Goal: Communication & Community: Answer question/provide support

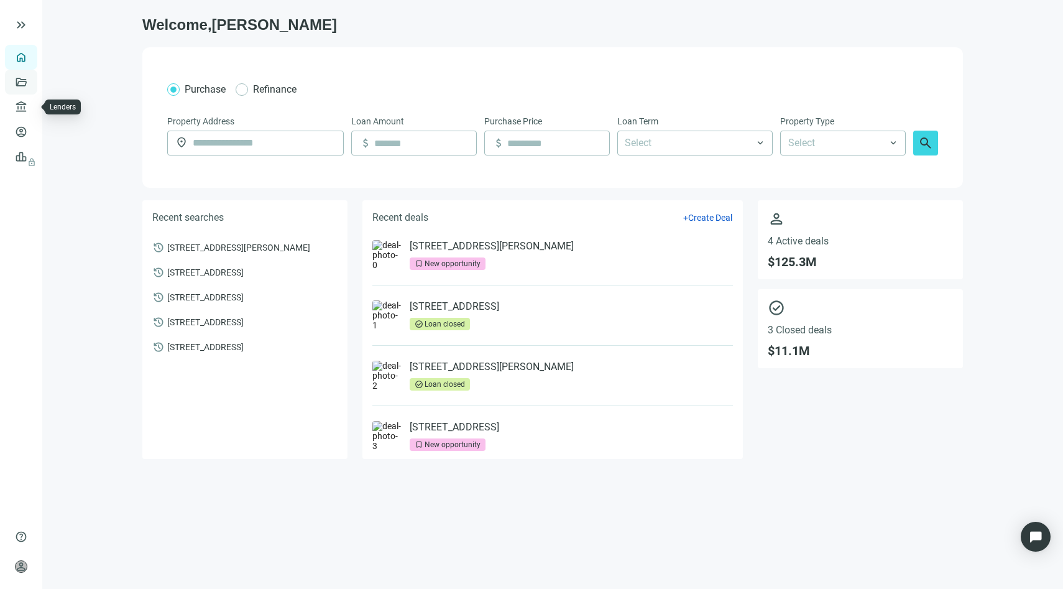
click at [31, 83] on link "Deals" at bounding box center [42, 82] width 22 height 10
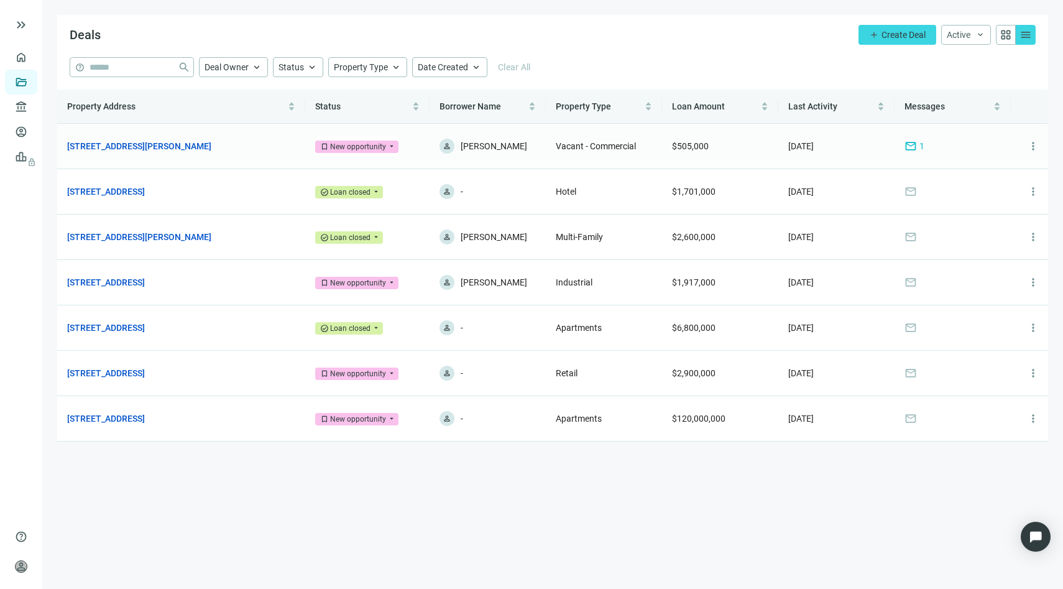
click at [912, 150] on span "mail" at bounding box center [910, 146] width 12 height 12
click at [931, 153] on td "mail 1" at bounding box center [952, 146] width 116 height 45
click at [919, 149] on span "1" at bounding box center [921, 146] width 5 height 14
click at [179, 147] on link "3334 Martin Luther King Jr Blvd, Sacramento, CA 95817" at bounding box center [139, 146] width 144 height 14
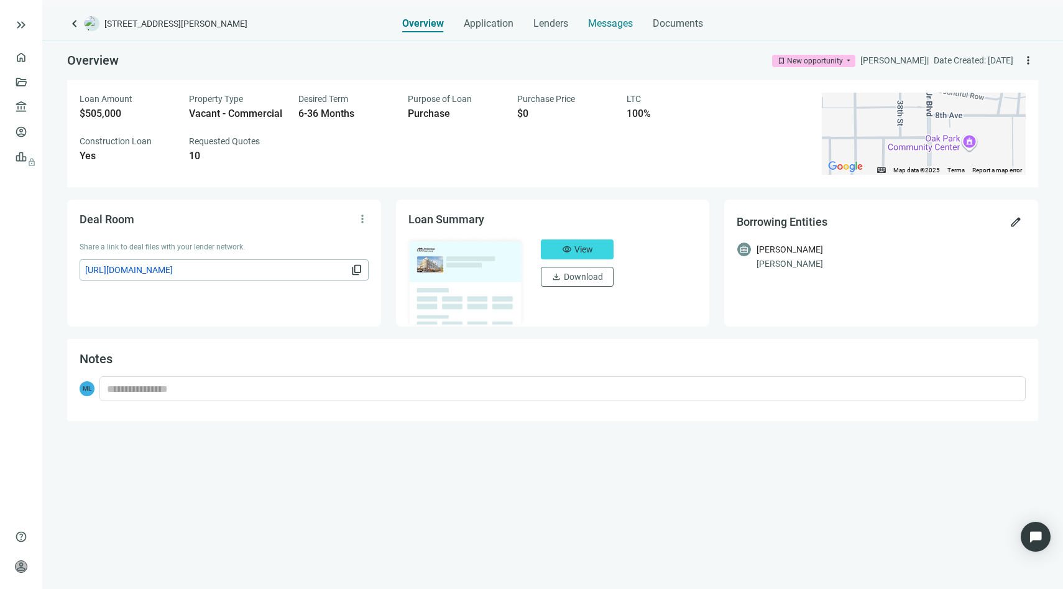
click at [589, 20] on span "Messages" at bounding box center [610, 23] width 45 height 12
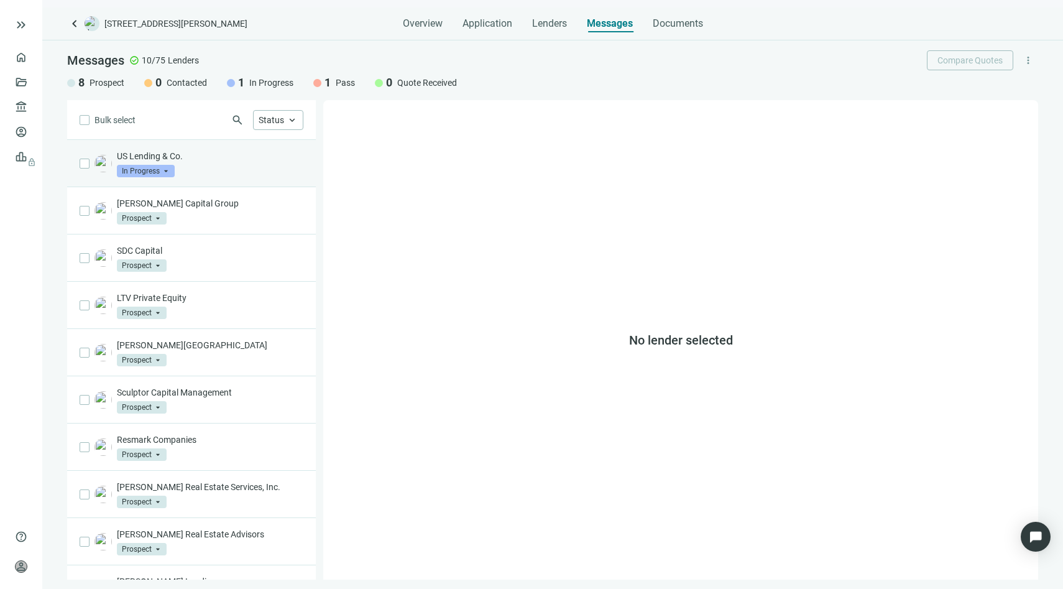
click at [221, 163] on div "US Lending & Co. In Progress arrow_drop_down" at bounding box center [210, 163] width 186 height 27
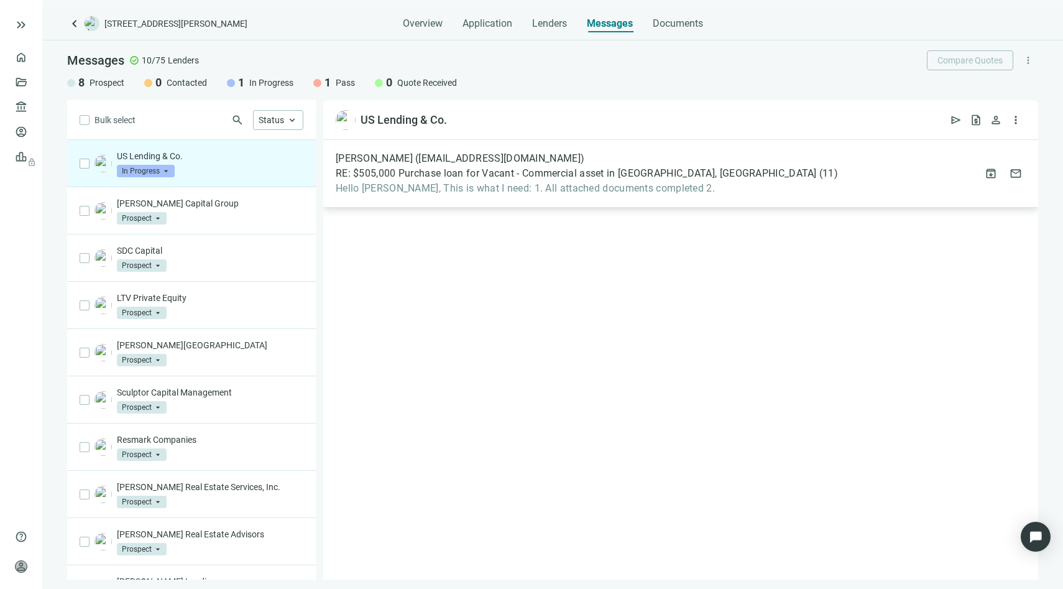
click at [526, 197] on div "Lissett Acuna (lissettacuna@uslendingco.com) RE: $505,000 Purchase loan for Vac…" at bounding box center [680, 174] width 715 height 68
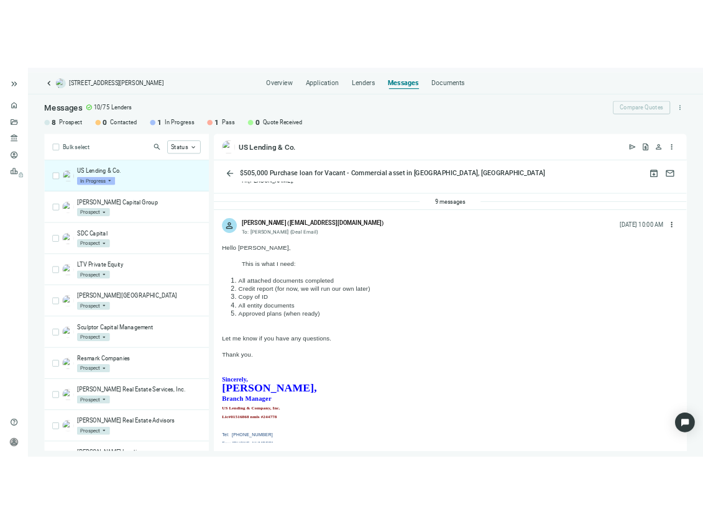
scroll to position [40, 0]
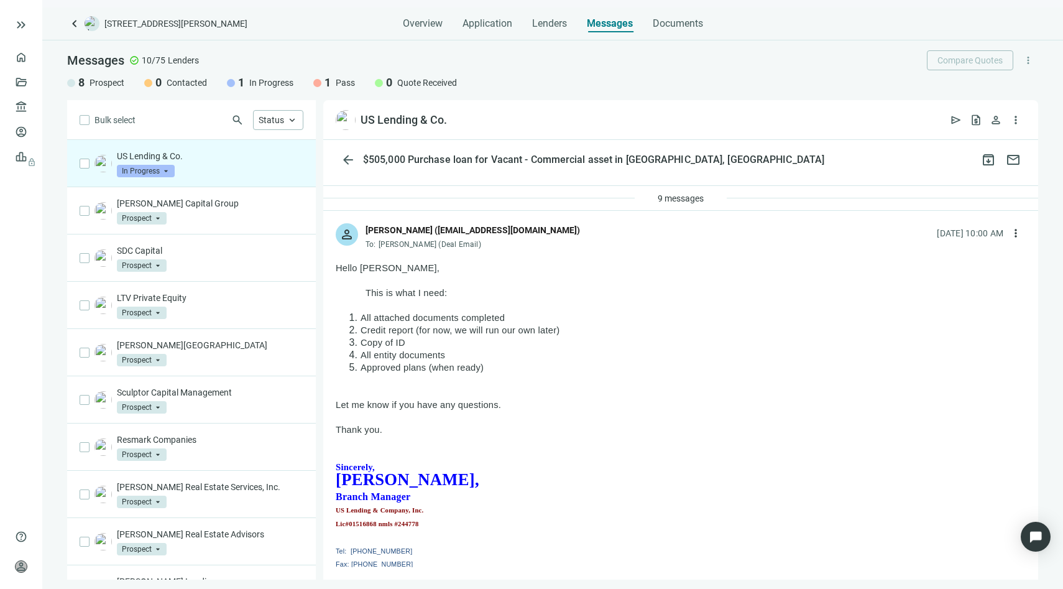
drag, startPoint x: 336, startPoint y: 265, endPoint x: 484, endPoint y: 377, distance: 185.6
click at [513, 395] on p at bounding box center [681, 392] width 690 height 12
drag, startPoint x: 502, startPoint y: 411, endPoint x: 329, endPoint y: 270, distance: 223.5
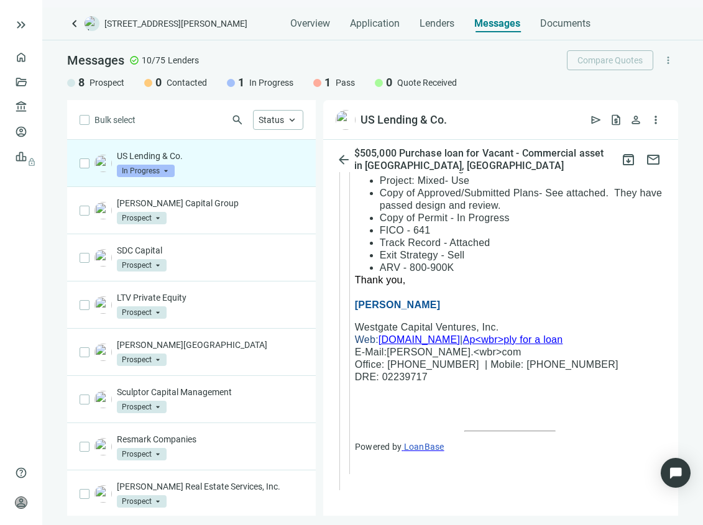
scroll to position [3215, 0]
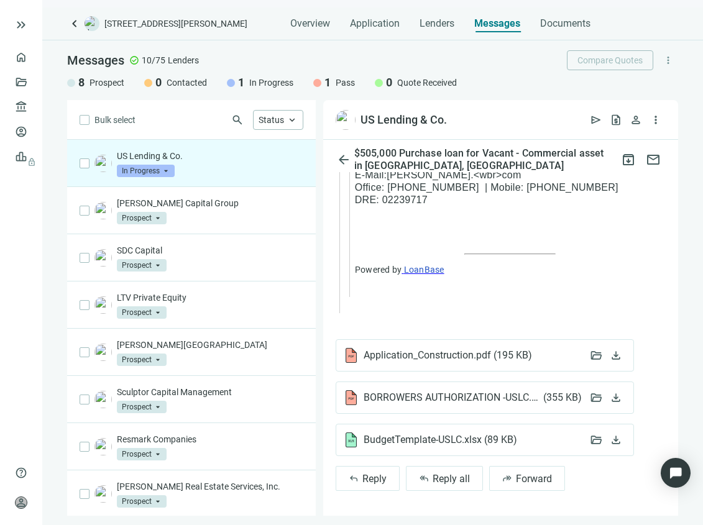
drag, startPoint x: 476, startPoint y: 356, endPoint x: 822, endPoint y: 471, distance: 364.6
click at [703, 471] on html "keyboard_double_arrow_right home Overview folder_open Deals account_balance Len…" at bounding box center [351, 262] width 703 height 525
drag, startPoint x: 563, startPoint y: 386, endPoint x: 674, endPoint y: 393, distance: 112.1
click at [703, 461] on html "keyboard_double_arrow_right home Overview folder_open Deals account_balance Len…" at bounding box center [351, 262] width 703 height 525
click at [622, 363] on button "download" at bounding box center [616, 355] width 20 height 19
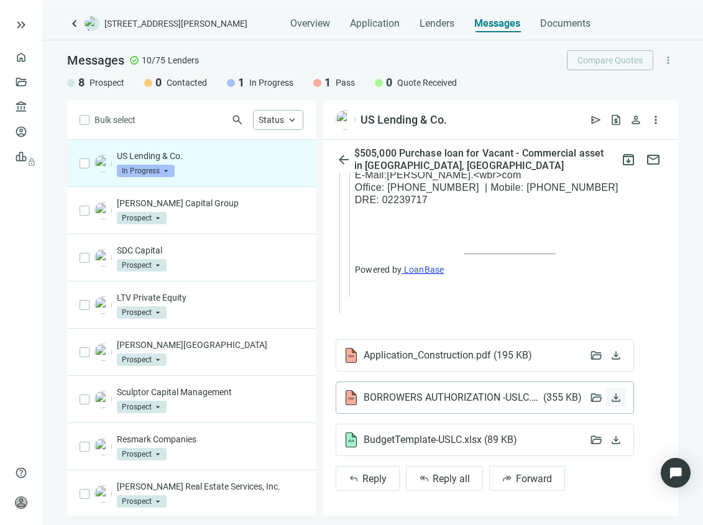
click at [617, 398] on span "download" at bounding box center [616, 398] width 12 height 12
click at [554, 440] on div "BudgetTemplate-USLC.xlsx ( 89 KB )" at bounding box center [462, 440] width 237 height 15
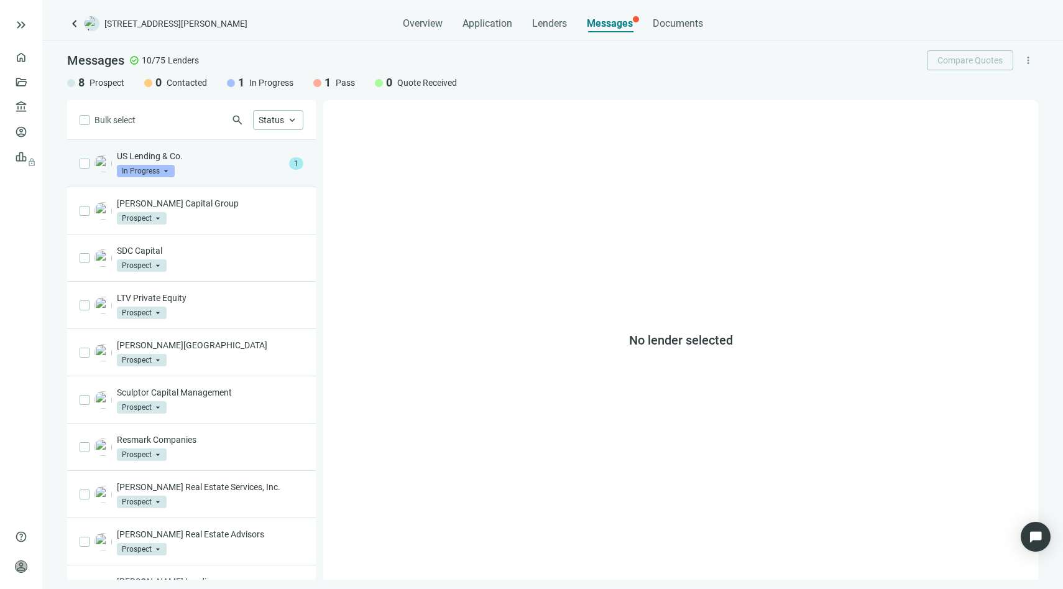
click at [199, 164] on div "US Lending & Co. In Progress arrow_drop_down" at bounding box center [200, 163] width 167 height 27
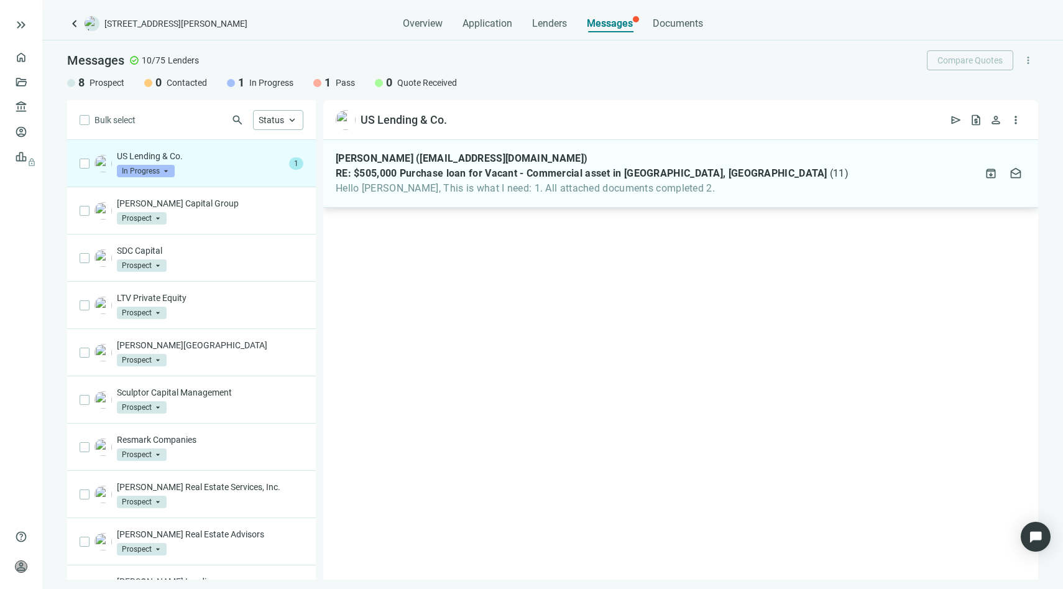
click at [517, 188] on span "Hello [PERSON_NAME], This is what I need: 1. All attached documents completed 2." at bounding box center [592, 188] width 513 height 12
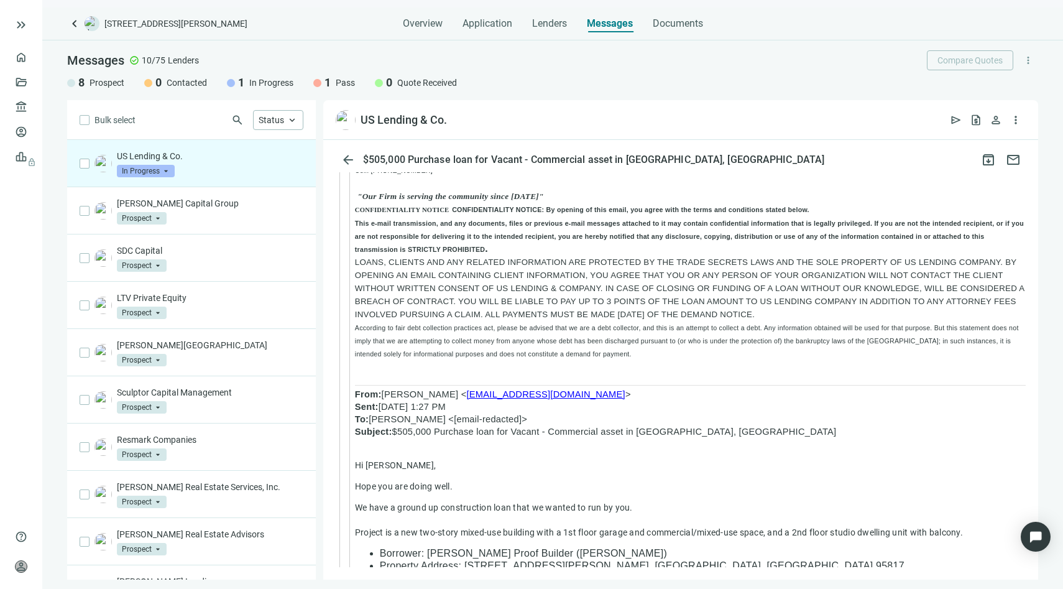
scroll to position [2467, 0]
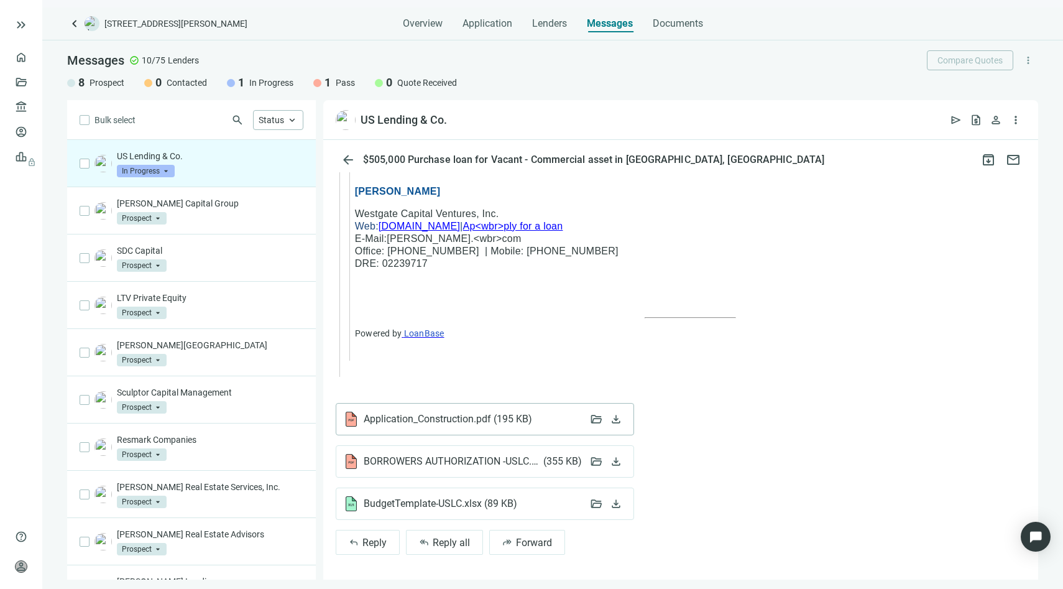
click at [476, 420] on span "Application_Construction.pdf ( 195 KB )" at bounding box center [448, 419] width 168 height 12
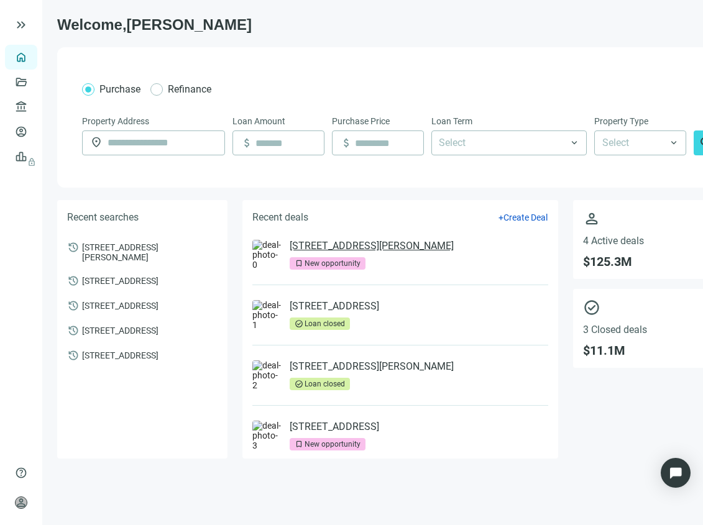
click at [399, 245] on link "[STREET_ADDRESS][PERSON_NAME]" at bounding box center [372, 246] width 164 height 12
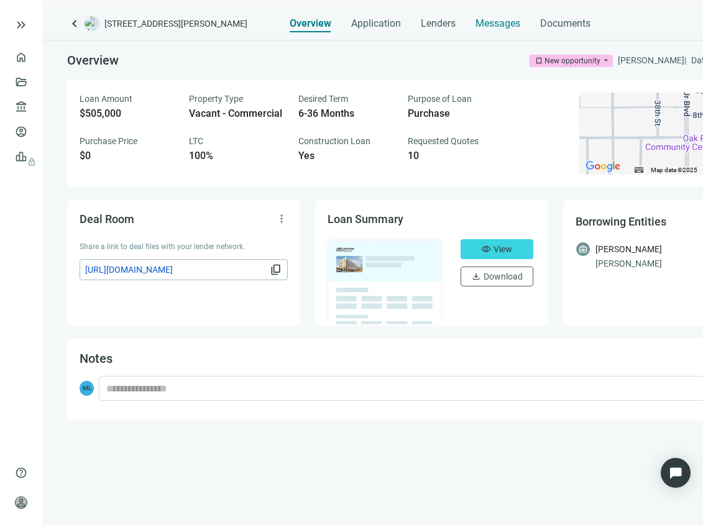
click at [479, 23] on span "Messages" at bounding box center [497, 23] width 45 height 12
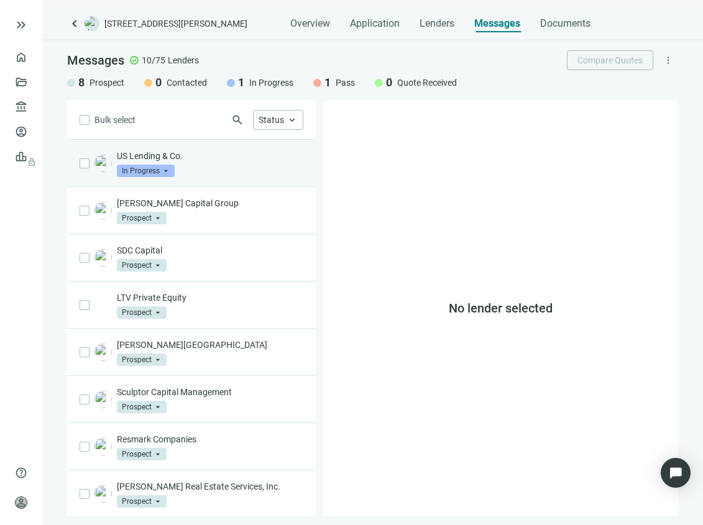
click at [212, 171] on div "US Lending & Co. In Progress arrow_drop_down" at bounding box center [210, 163] width 186 height 27
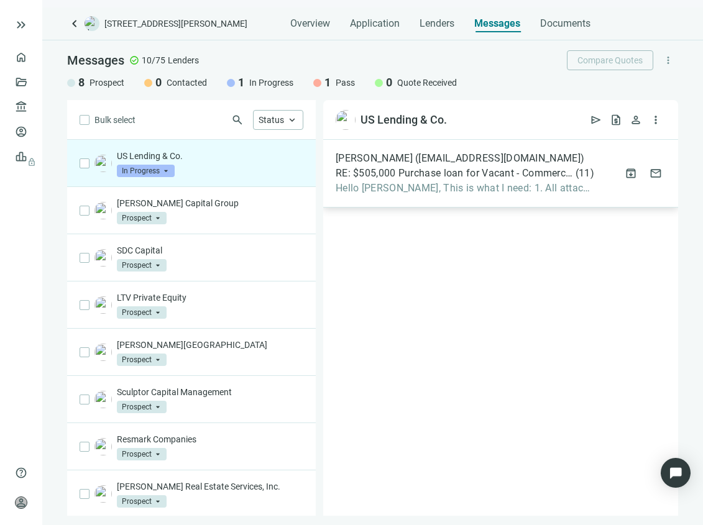
click at [508, 185] on span "Hello Michael, This is what I need: 1. All attached documents completed 2." at bounding box center [465, 188] width 259 height 12
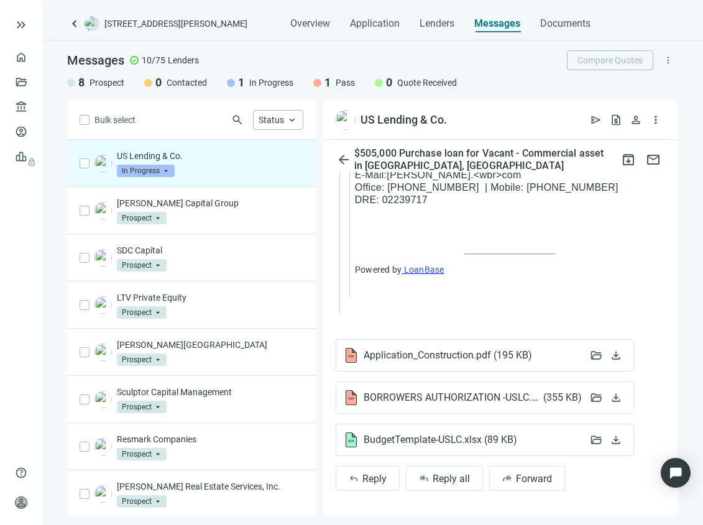
scroll to position [3215, 0]
click at [622, 443] on button "download" at bounding box center [616, 440] width 20 height 19
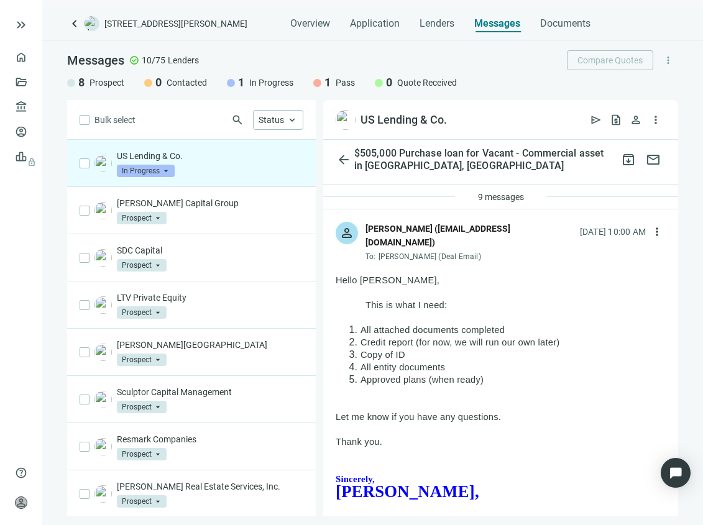
scroll to position [0, 0]
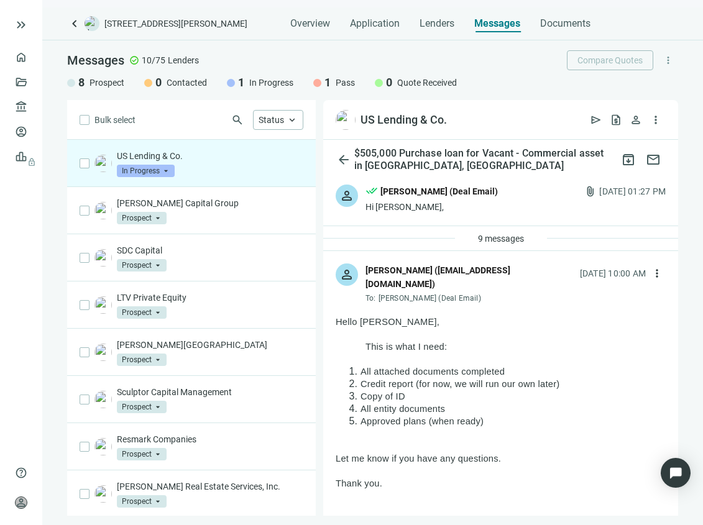
click at [269, 174] on div "US Lending & Co. In Progress arrow_drop_down" at bounding box center [210, 163] width 186 height 27
click at [459, 117] on span "open_in_new" at bounding box center [458, 120] width 12 height 12
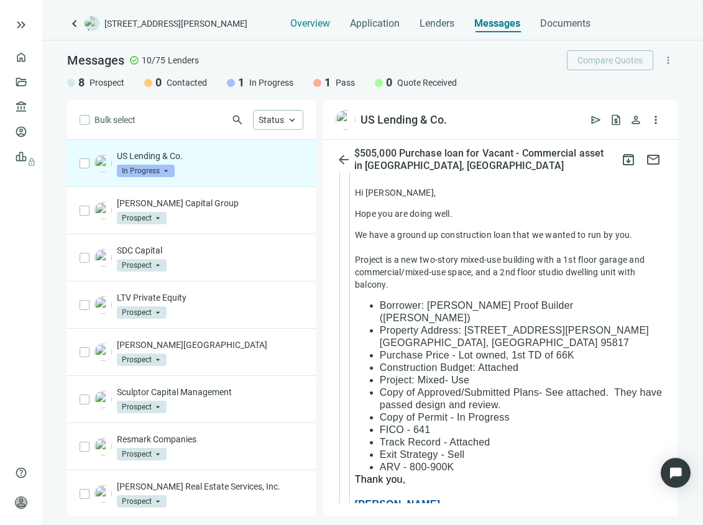
scroll to position [3215, 0]
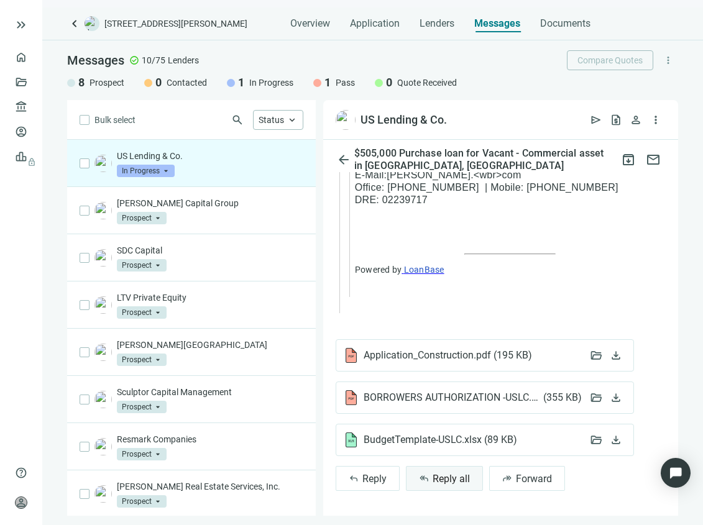
click at [462, 482] on span "Reply all" at bounding box center [451, 479] width 37 height 12
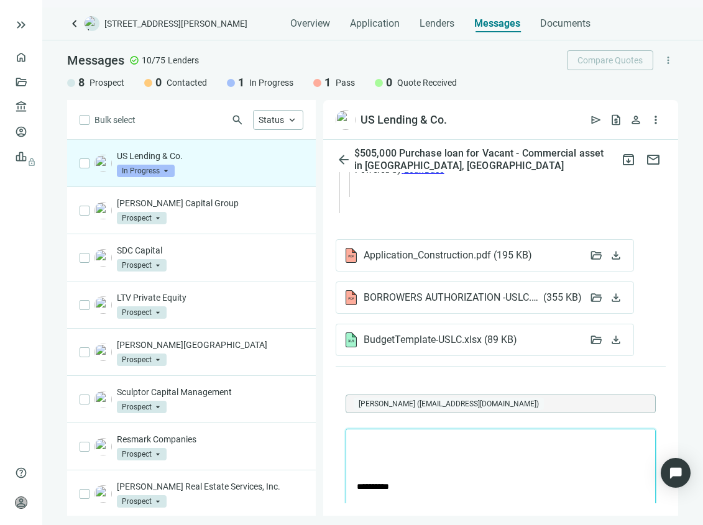
scroll to position [3524, 0]
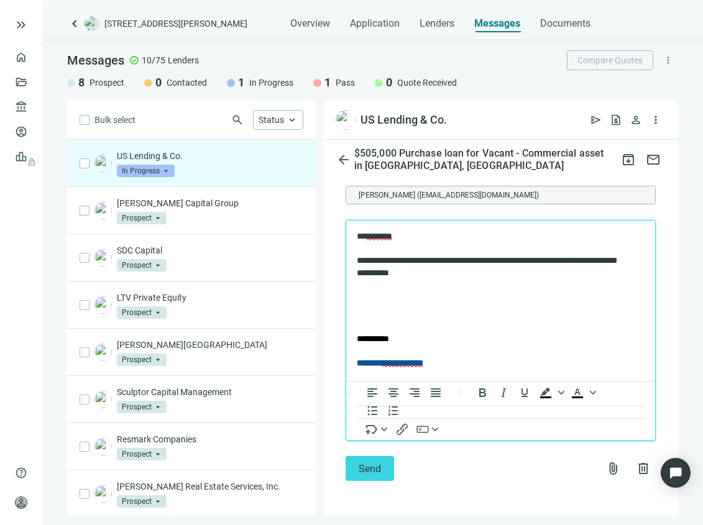
click at [462, 253] on p "**********" at bounding box center [490, 267] width 266 height 73
click at [462, 262] on p "**********" at bounding box center [490, 267] width 266 height 73
click at [574, 275] on p "**********" at bounding box center [490, 267] width 266 height 73
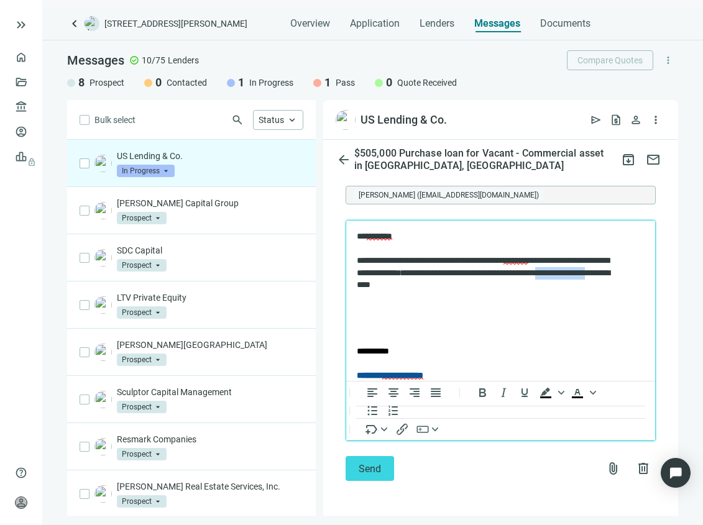
drag, startPoint x: 448, startPoint y: 287, endPoint x: 382, endPoint y: 286, distance: 65.9
click at [382, 286] on p "**********" at bounding box center [490, 273] width 266 height 85
click at [491, 287] on p "**********" at bounding box center [490, 273] width 266 height 85
click at [419, 326] on p "Rich Text Area. Press ALT-0 for help." at bounding box center [501, 330] width 288 height 12
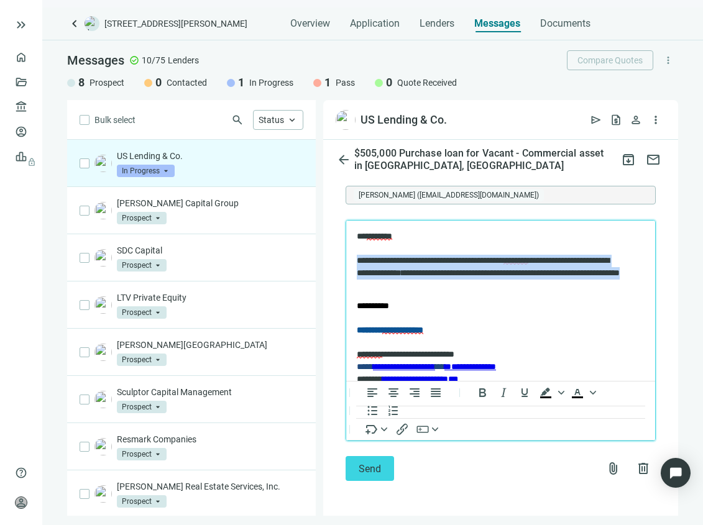
drag, startPoint x: 458, startPoint y: 282, endPoint x: 343, endPoint y: 260, distance: 117.0
click at [346, 260] on html "**********" at bounding box center [500, 320] width 309 height 199
drag, startPoint x: 436, startPoint y: 265, endPoint x: 491, endPoint y: 272, distance: 55.7
click at [438, 265] on p "**********" at bounding box center [490, 261] width 266 height 61
drag, startPoint x: 492, startPoint y: 283, endPoint x: 348, endPoint y: 236, distance: 151.7
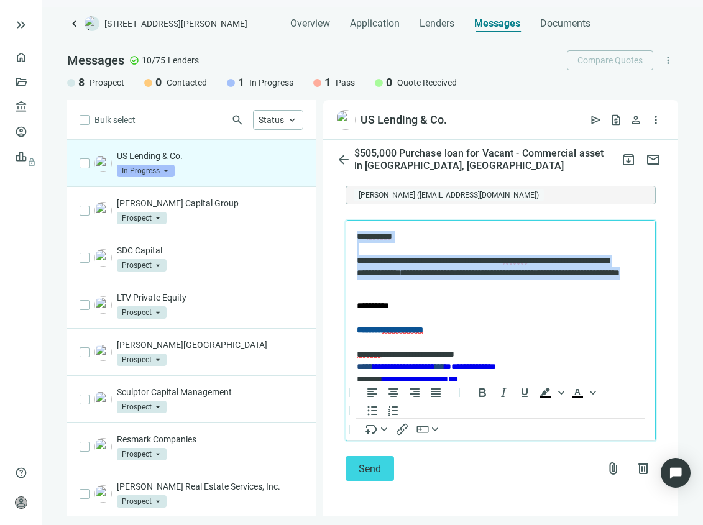
click at [348, 236] on html "**********" at bounding box center [500, 320] width 309 height 199
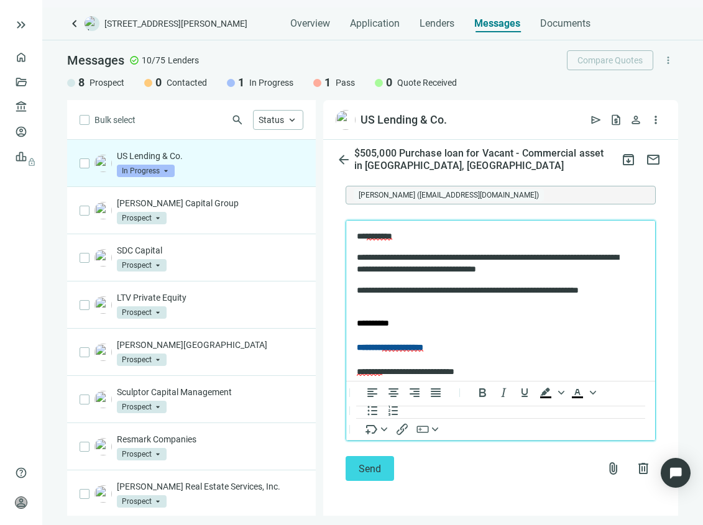
drag, startPoint x: 471, startPoint y: 256, endPoint x: 512, endPoint y: 267, distance: 41.9
click at [473, 256] on p "**********" at bounding box center [490, 264] width 266 height 24
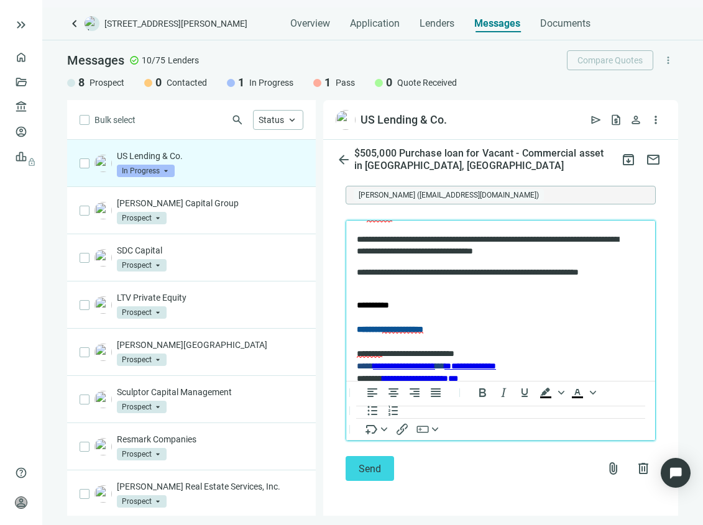
scroll to position [30, 0]
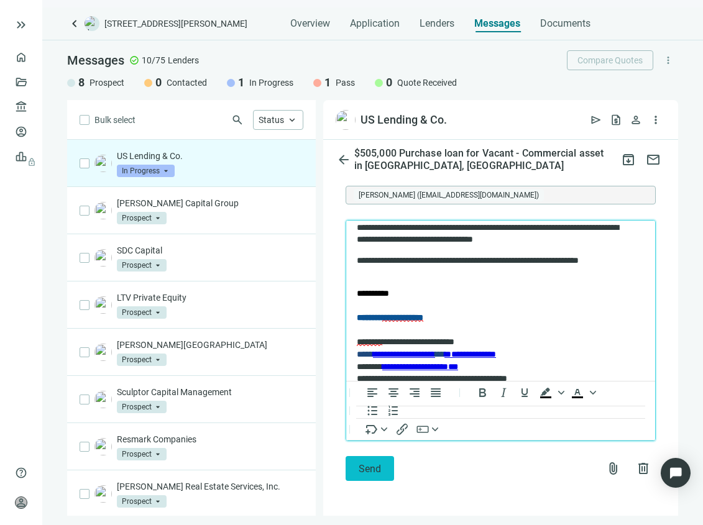
click at [371, 466] on span "Send" at bounding box center [370, 469] width 22 height 12
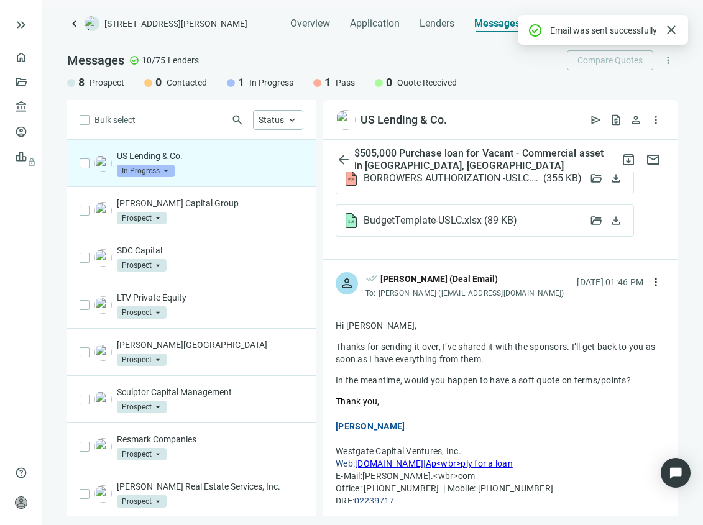
scroll to position [3370, 0]
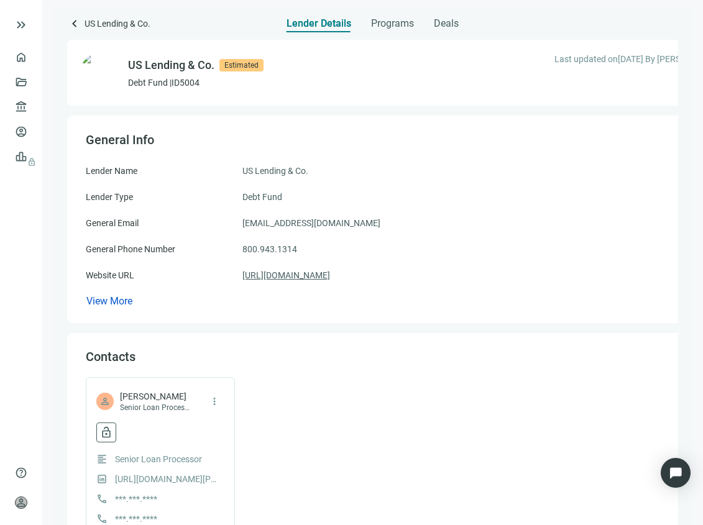
click at [285, 275] on link "[URL][DOMAIN_NAME]" at bounding box center [286, 276] width 88 height 14
